Goal: Find specific page/section: Find specific page/section

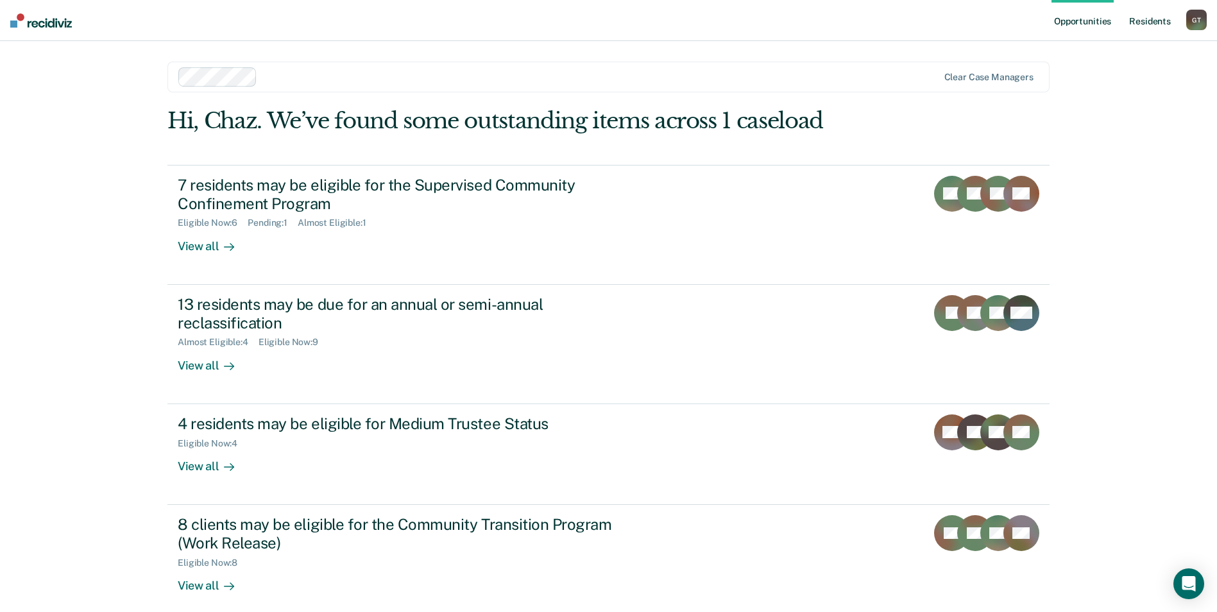
click at [1159, 21] on link "Resident s" at bounding box center [1150, 20] width 47 height 41
